Goal: Transaction & Acquisition: Purchase product/service

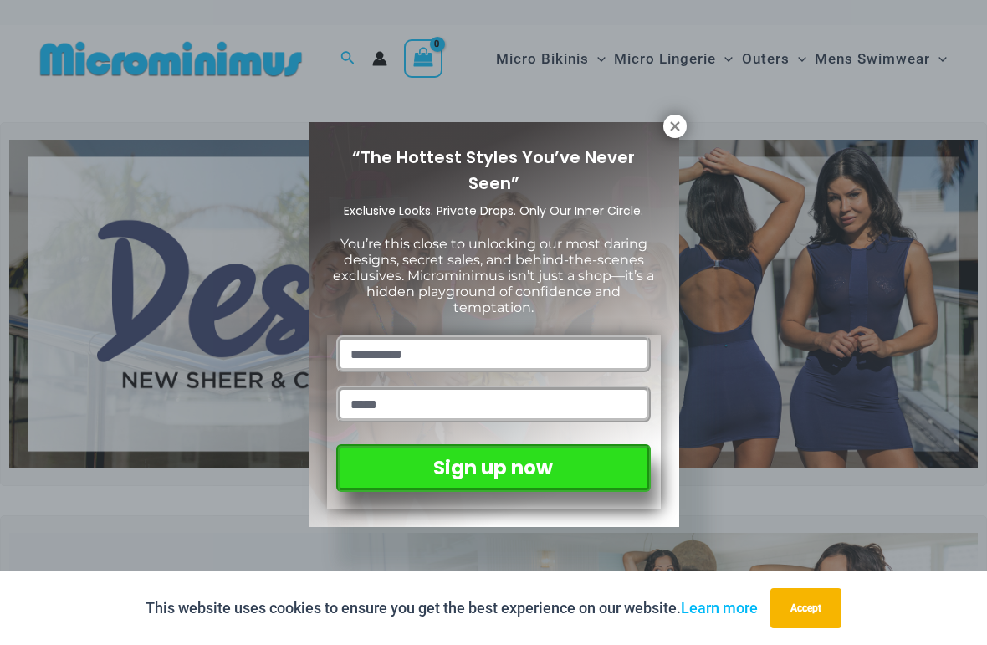
click at [675, 125] on icon at bounding box center [674, 125] width 9 height 9
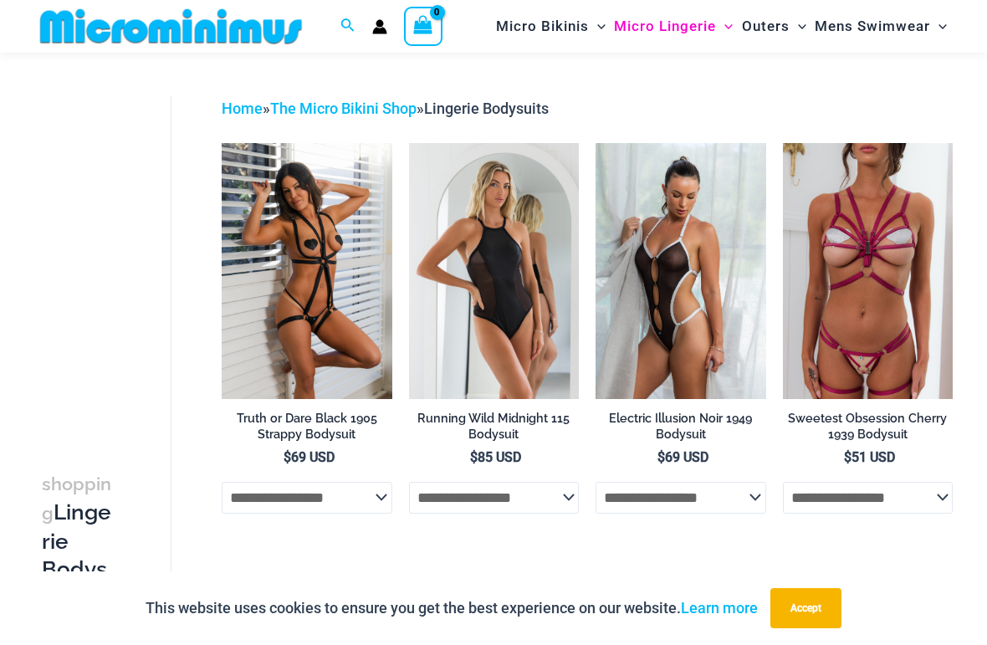
scroll to position [41, 0]
click at [783, 144] on img at bounding box center [783, 144] width 0 height 0
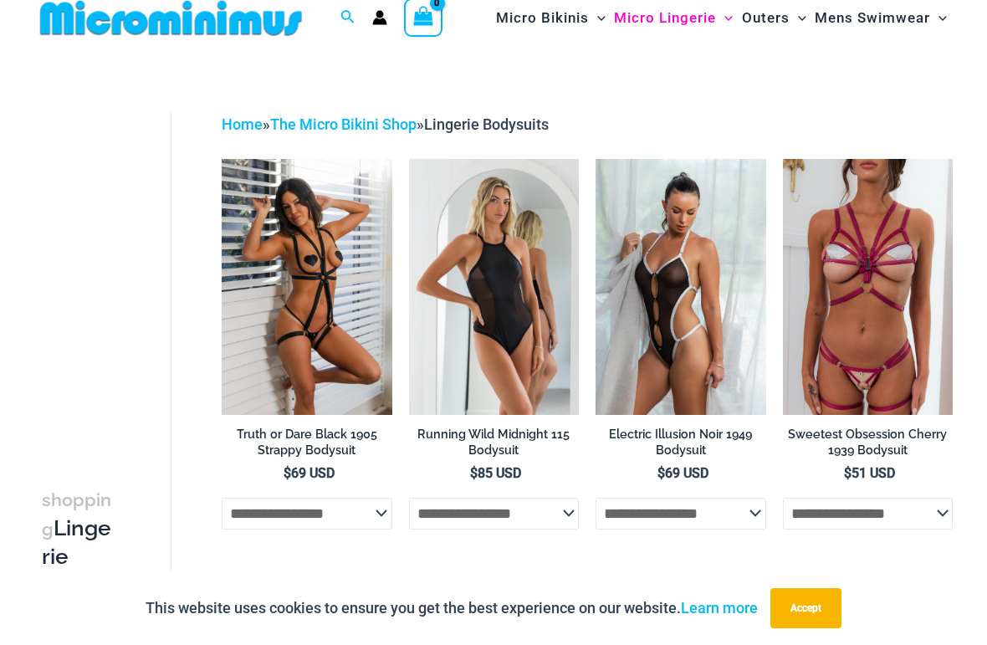
scroll to position [0, 0]
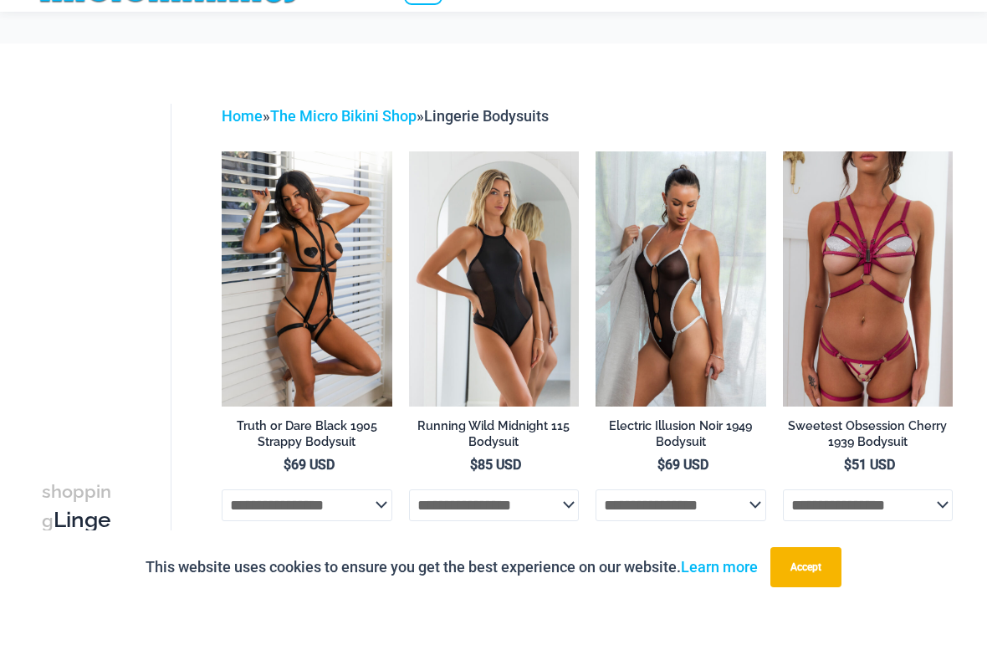
click at [595, 192] on img at bounding box center [595, 192] width 0 height 0
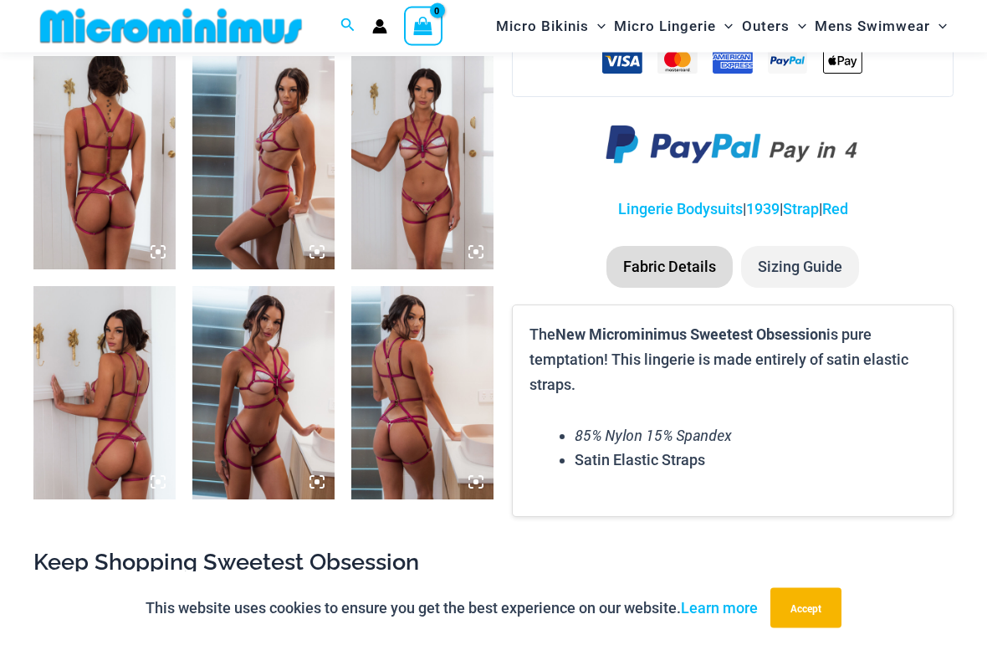
scroll to position [743, 0]
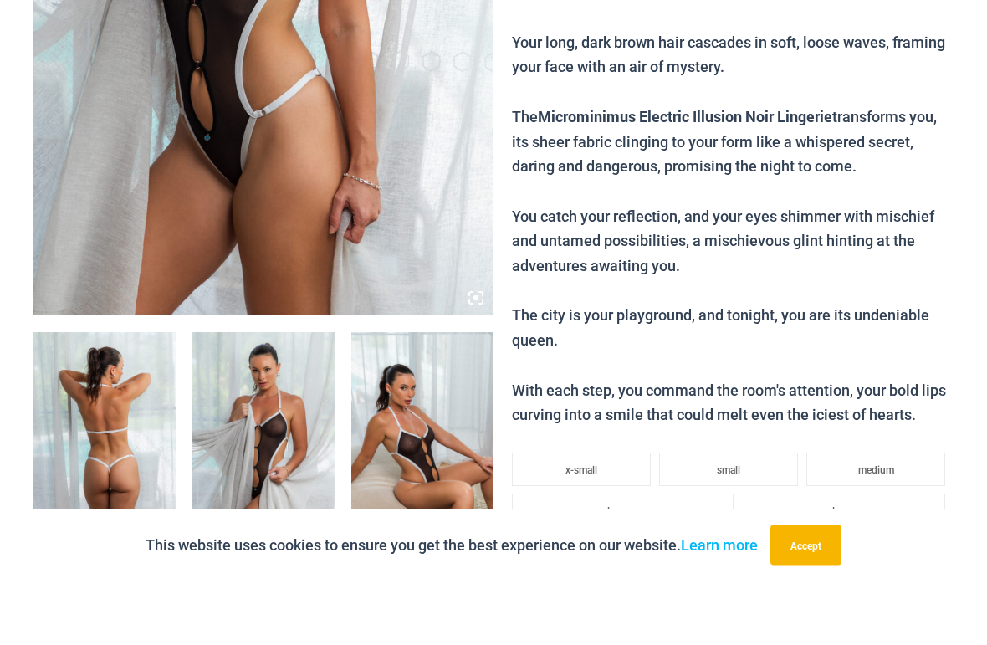
scroll to position [467, 0]
